Goal: Transaction & Acquisition: Obtain resource

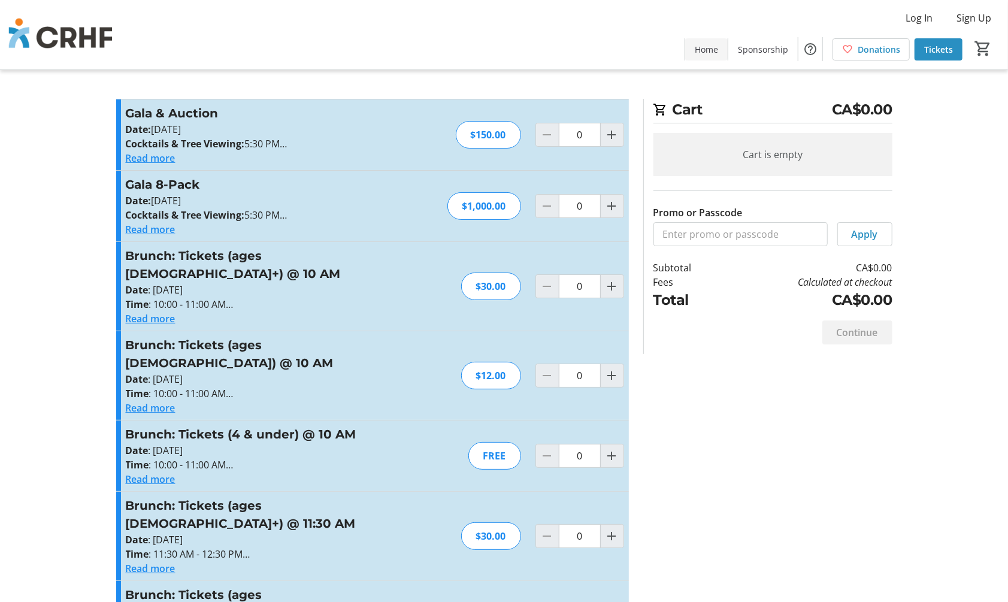
click at [702, 48] on span "Home" at bounding box center [706, 49] width 23 height 13
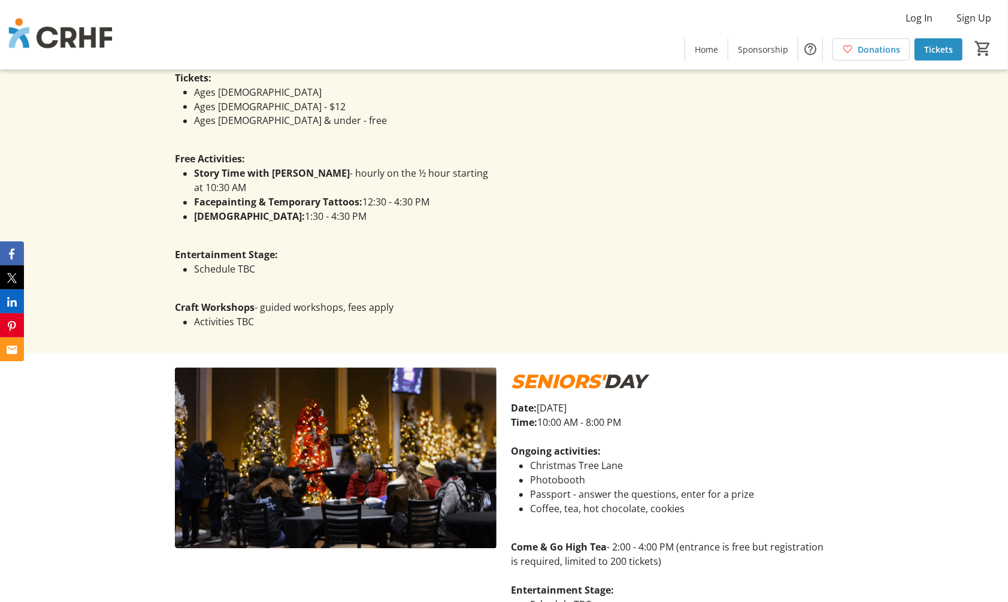
scroll to position [1331, 0]
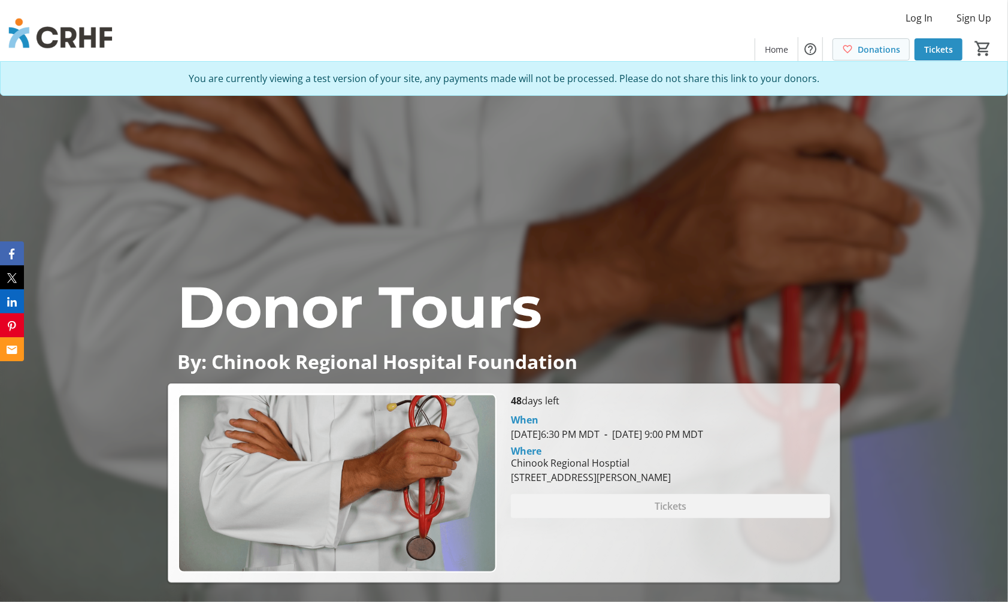
click at [876, 46] on span "Donations" at bounding box center [879, 49] width 43 height 13
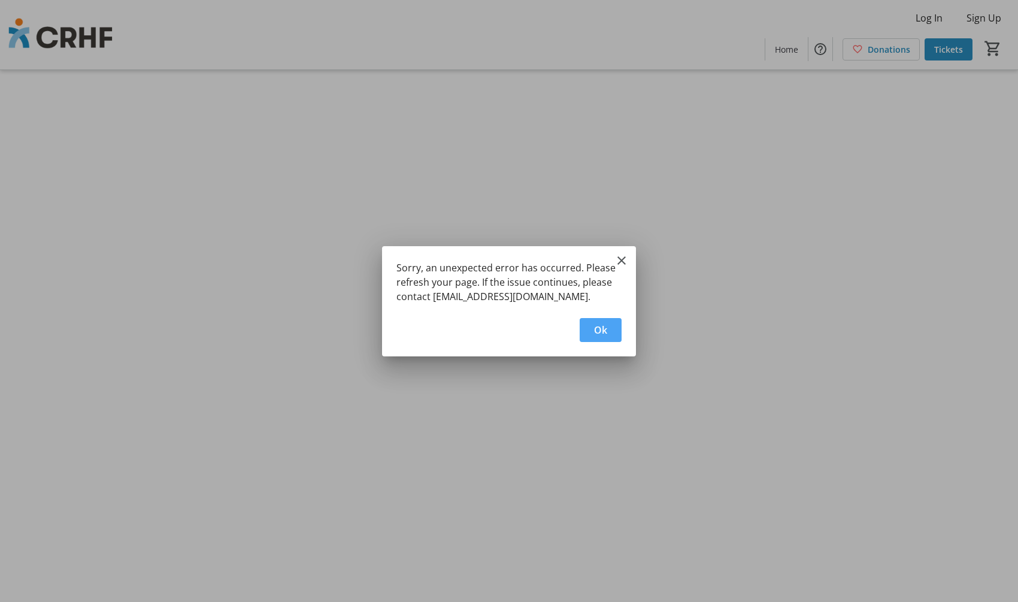
click at [605, 332] on span "Ok" at bounding box center [600, 330] width 13 height 14
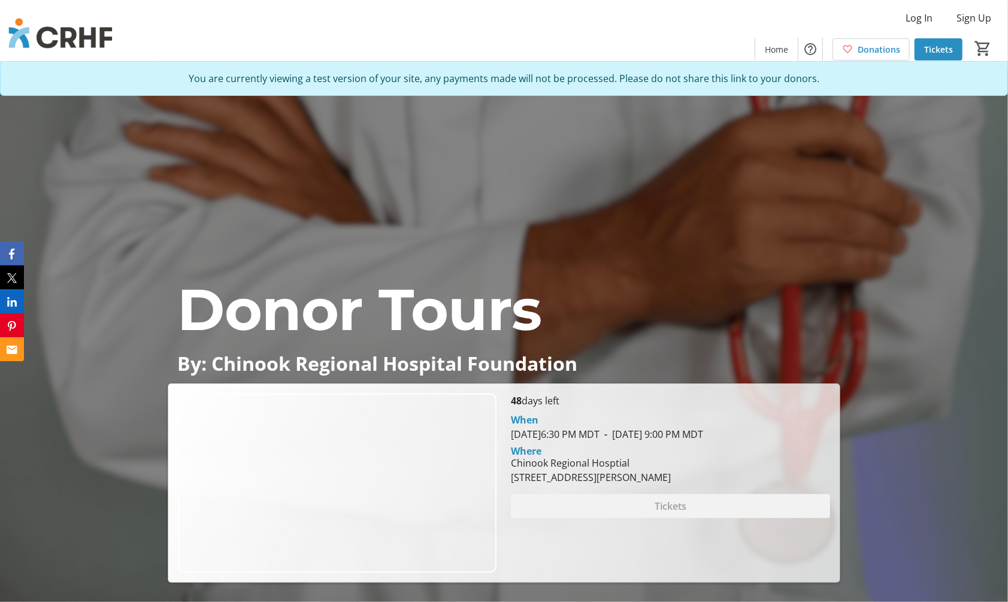
click at [667, 34] on div "Log In Sign Up Home Donations Tickets 0" at bounding box center [504, 34] width 1008 height 69
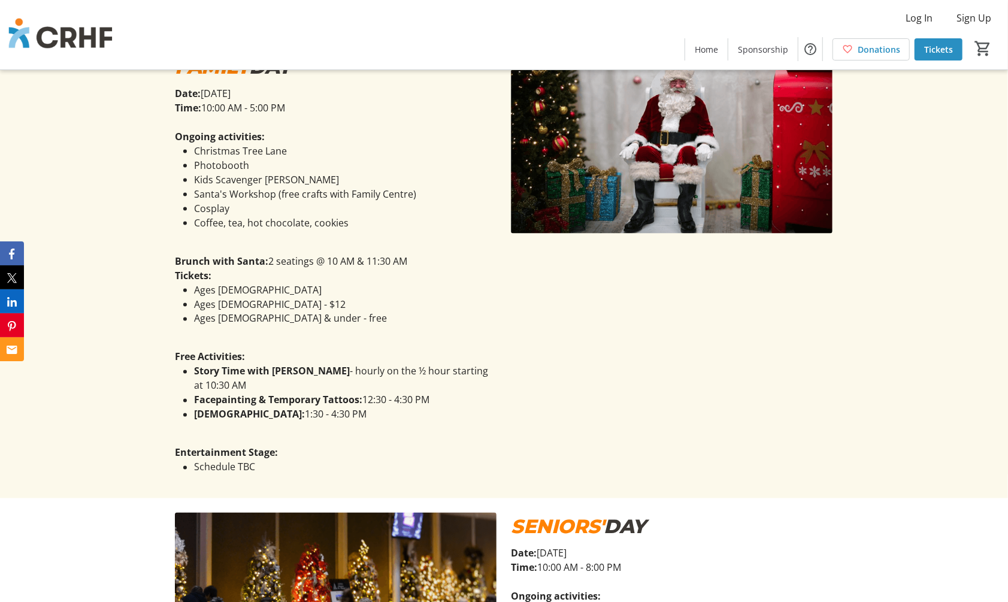
scroll to position [1198, 0]
